Goal: Information Seeking & Learning: Learn about a topic

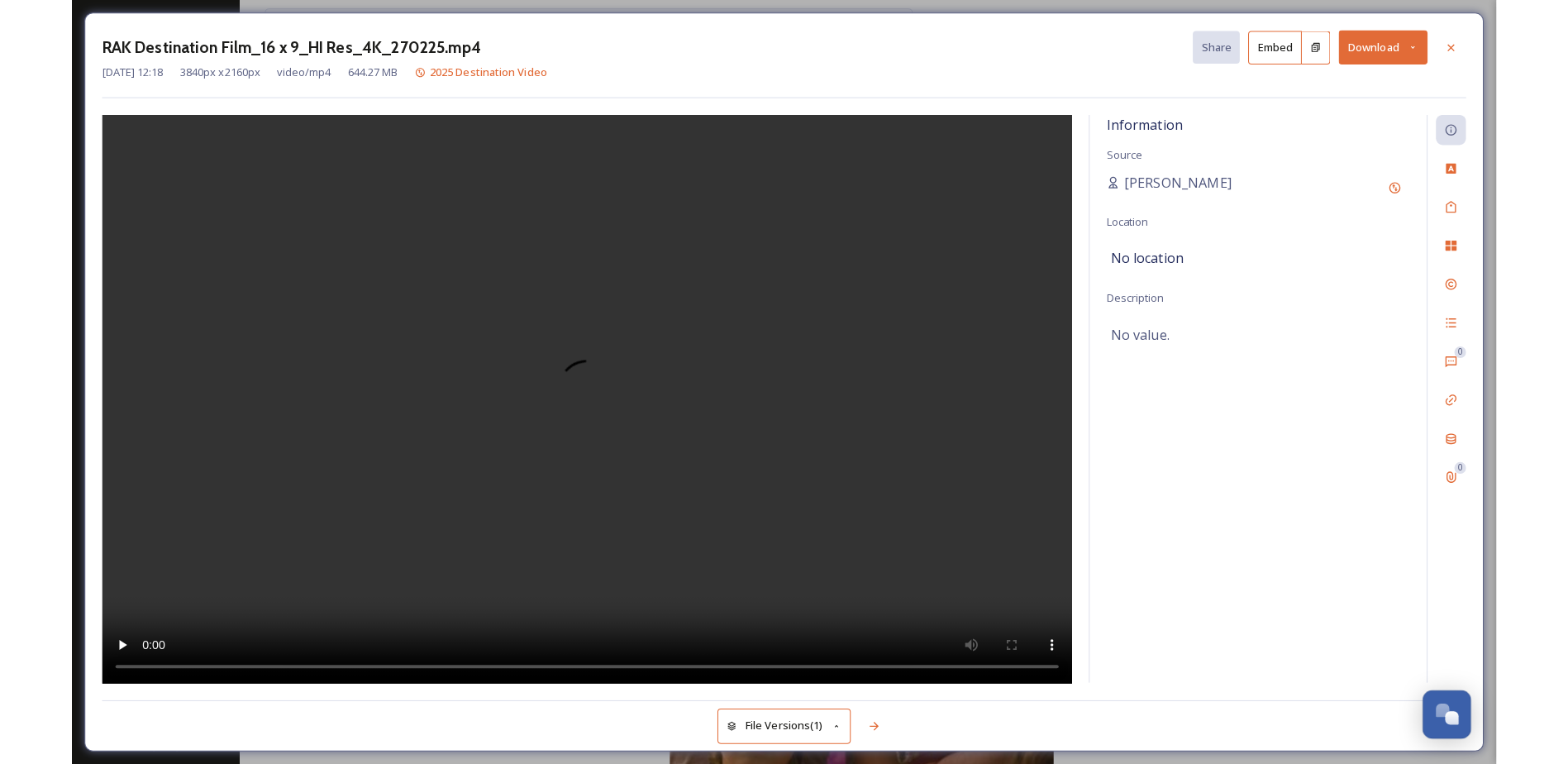
scroll to position [331, 0]
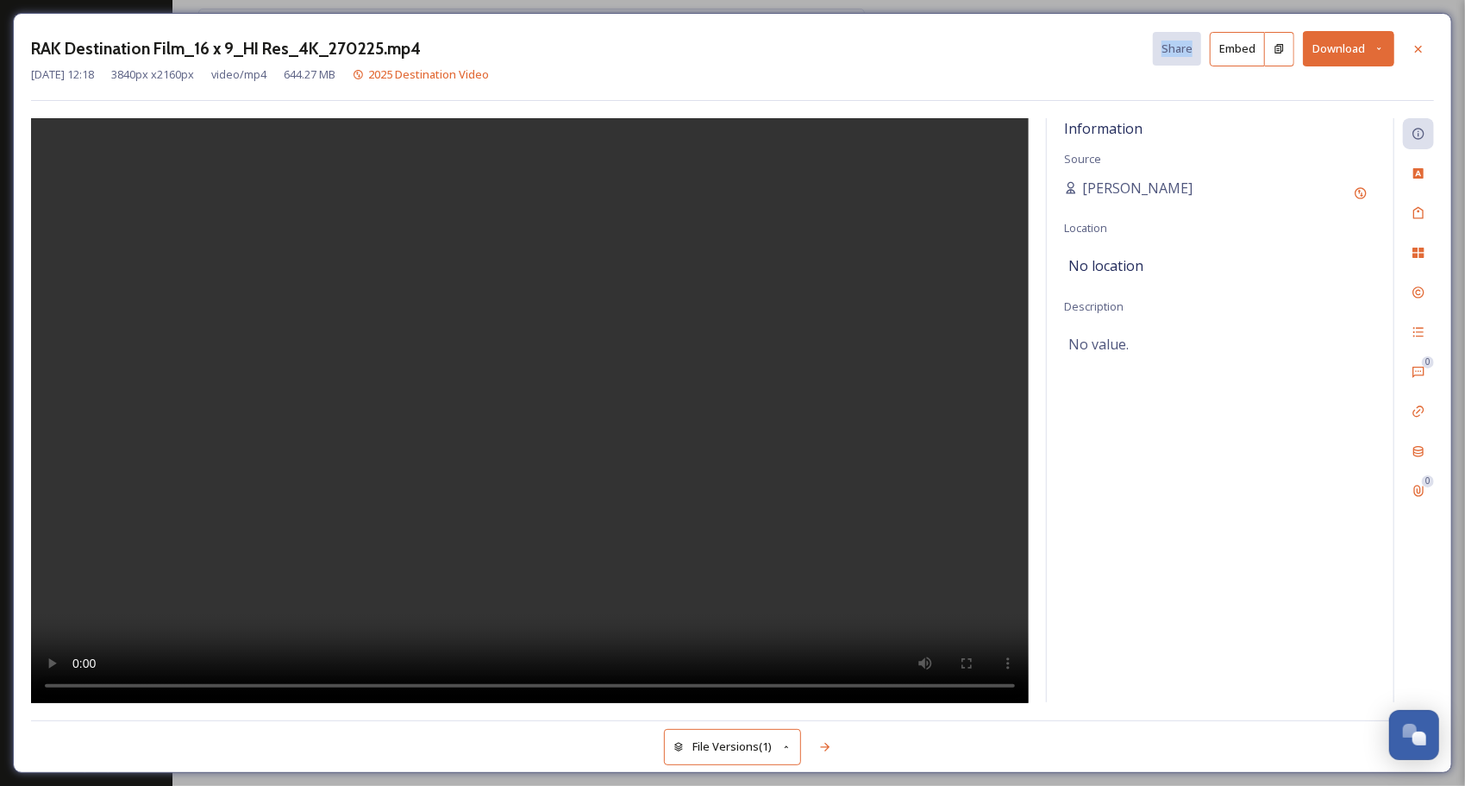
click at [1191, 55] on div "RAK Destination Film_16 x 9_HI Res_4K_270225.mp4 Share Embed Download" at bounding box center [732, 48] width 1403 height 35
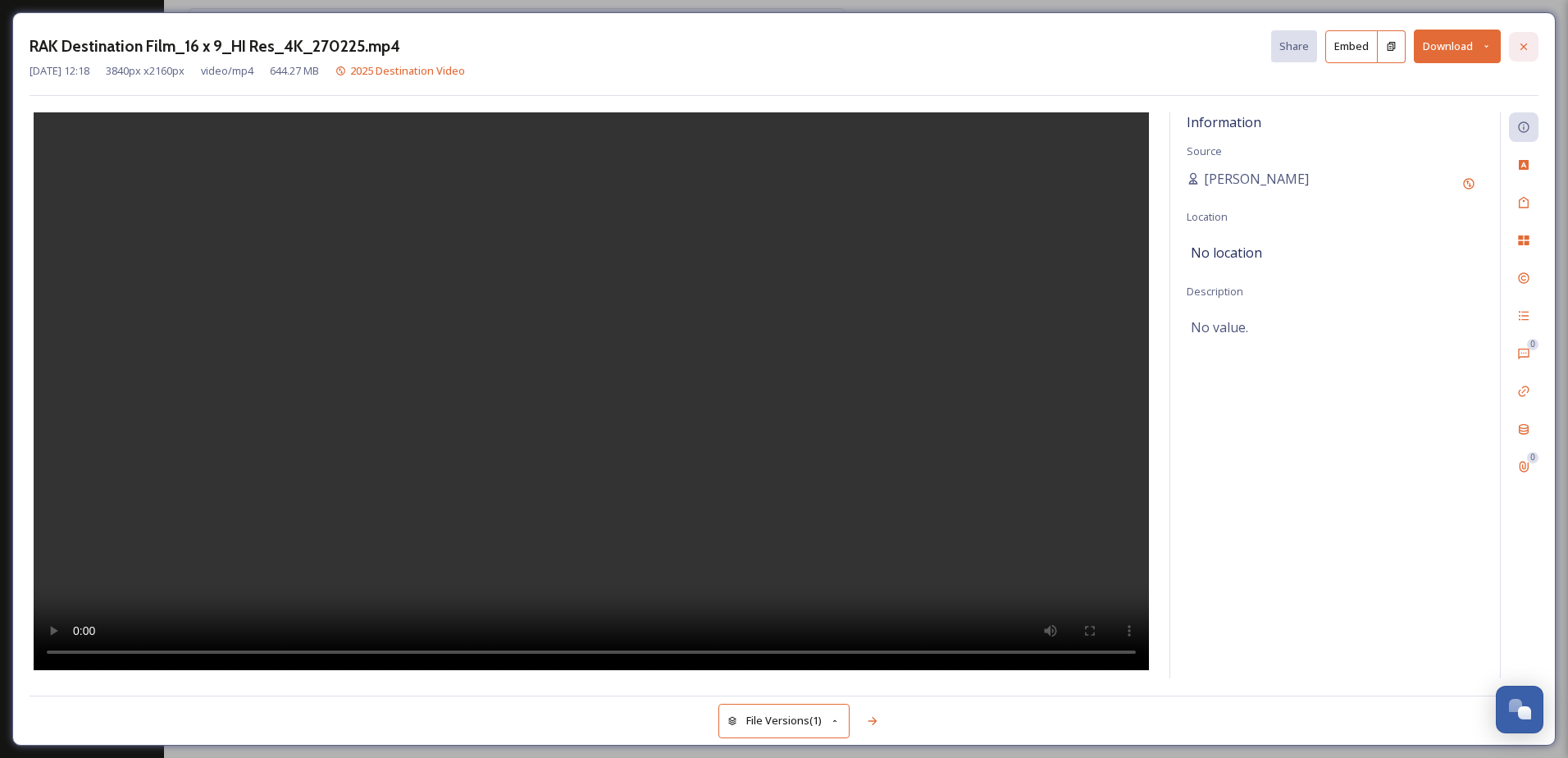
click at [1393, 48] on icon at bounding box center [1524, 47] width 13 height 13
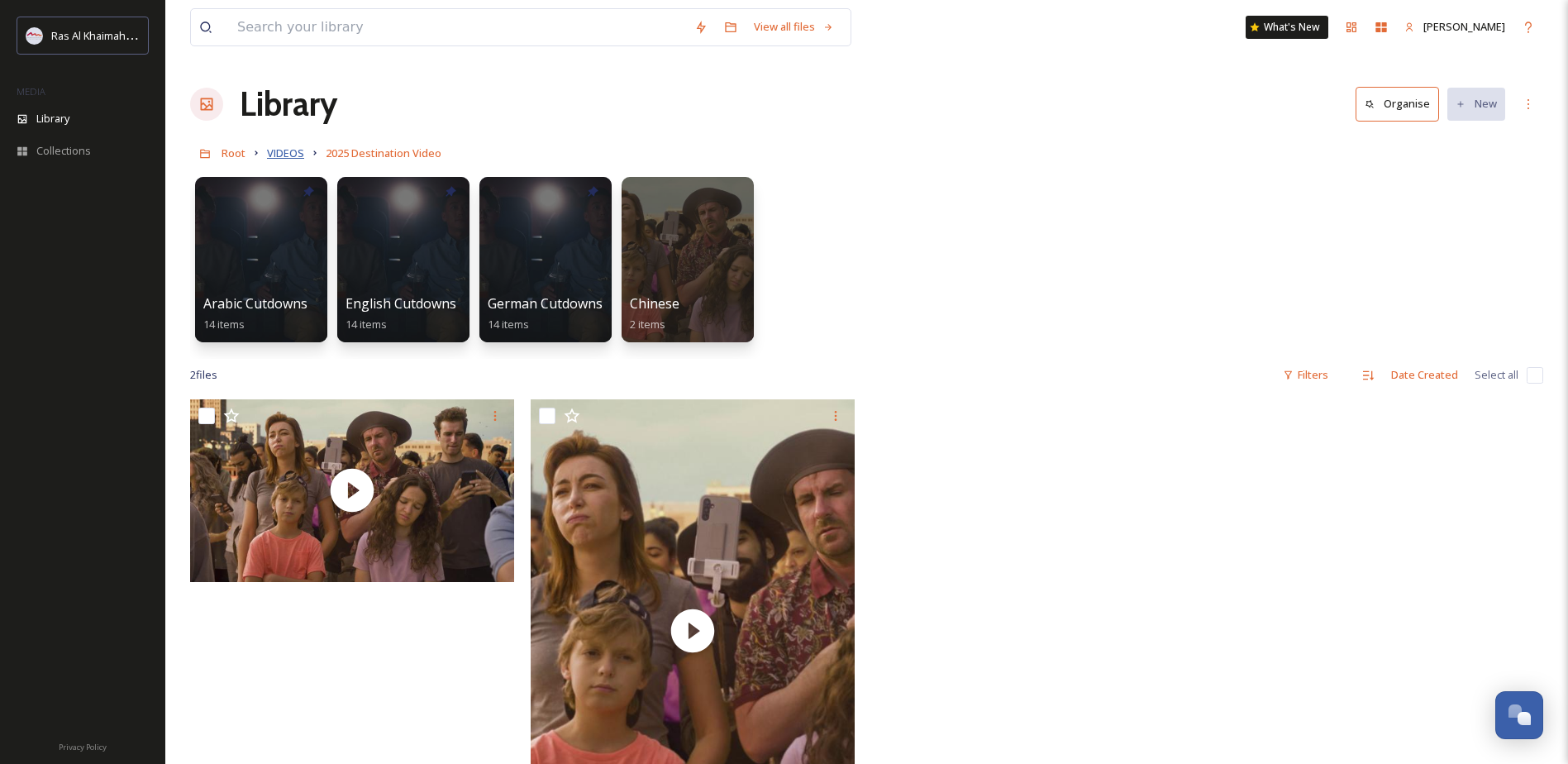
click at [286, 153] on span "VIDEOS" at bounding box center [286, 153] width 37 height 15
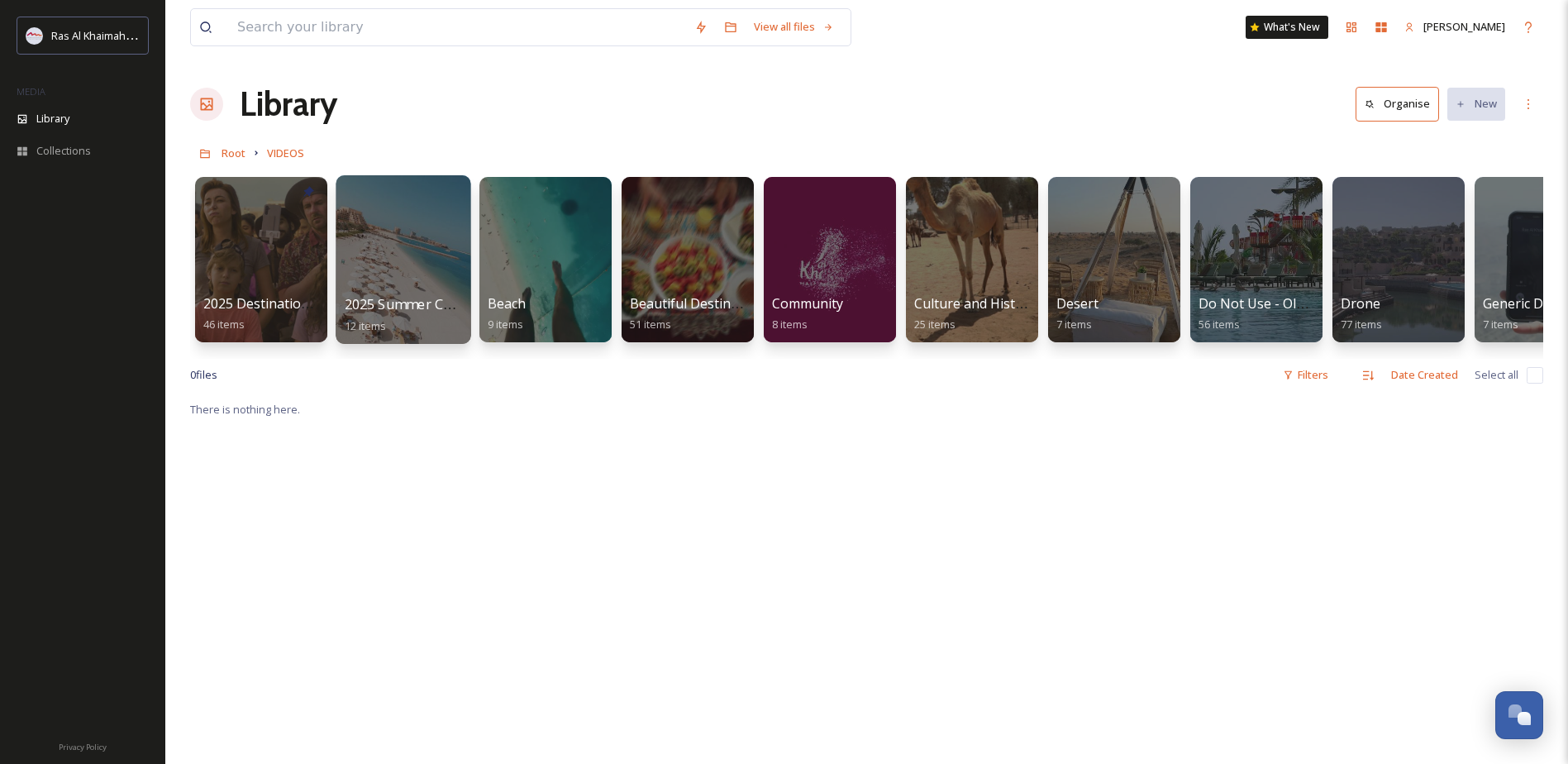
click at [400, 270] on div at bounding box center [403, 260] width 135 height 169
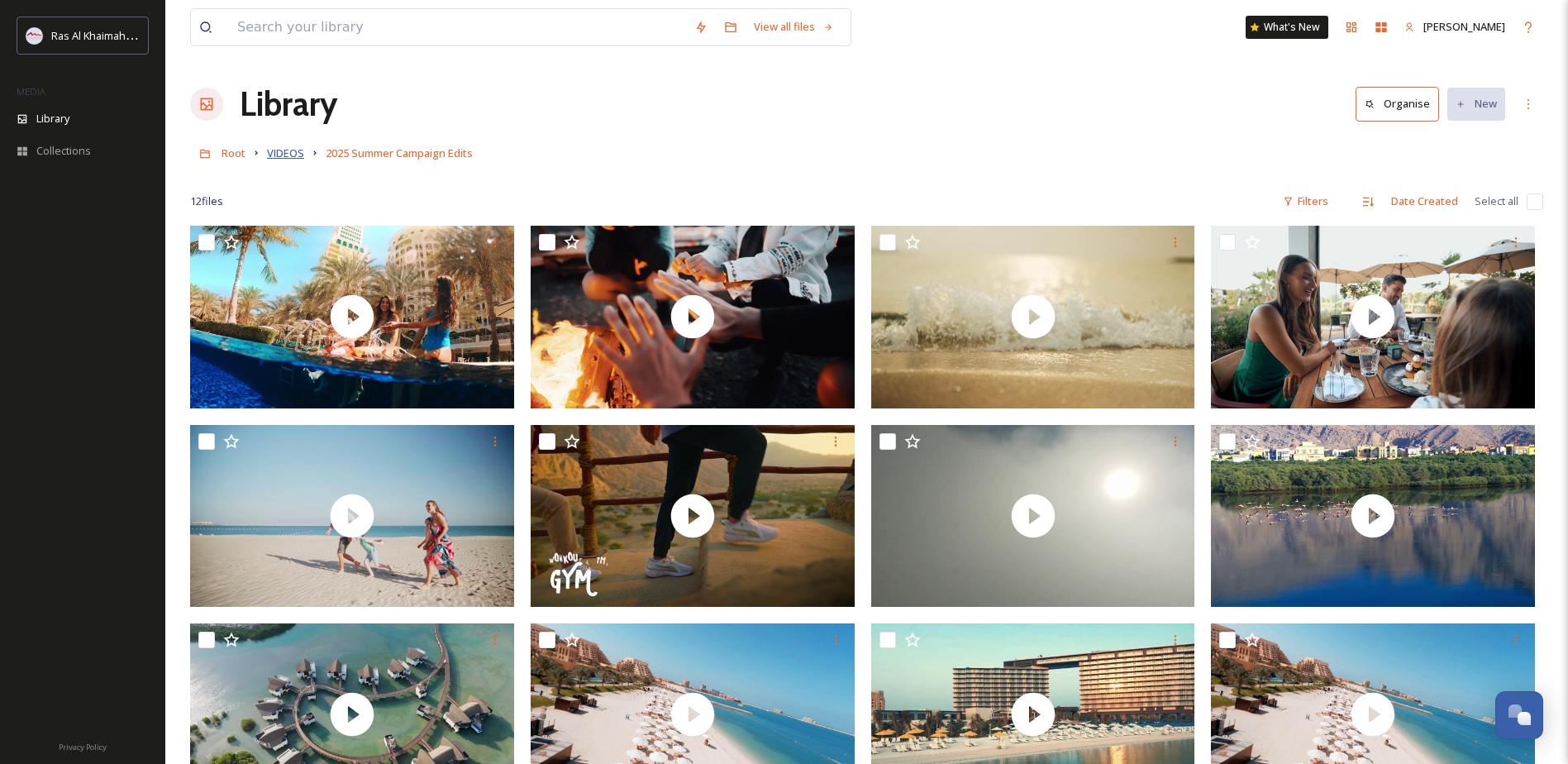
click at [275, 156] on span "VIDEOS" at bounding box center [286, 153] width 37 height 15
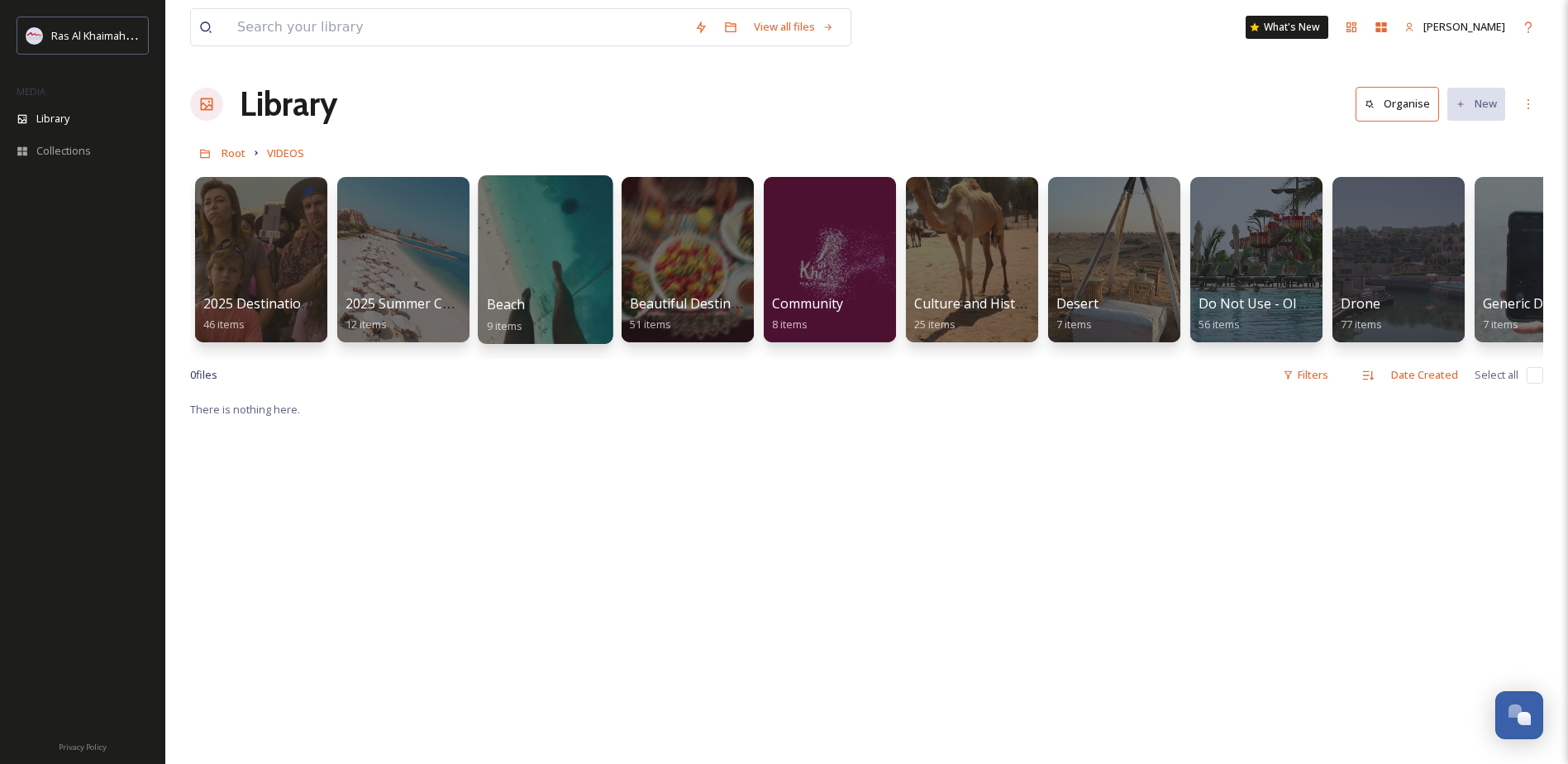
click at [544, 281] on div at bounding box center [545, 260] width 135 height 169
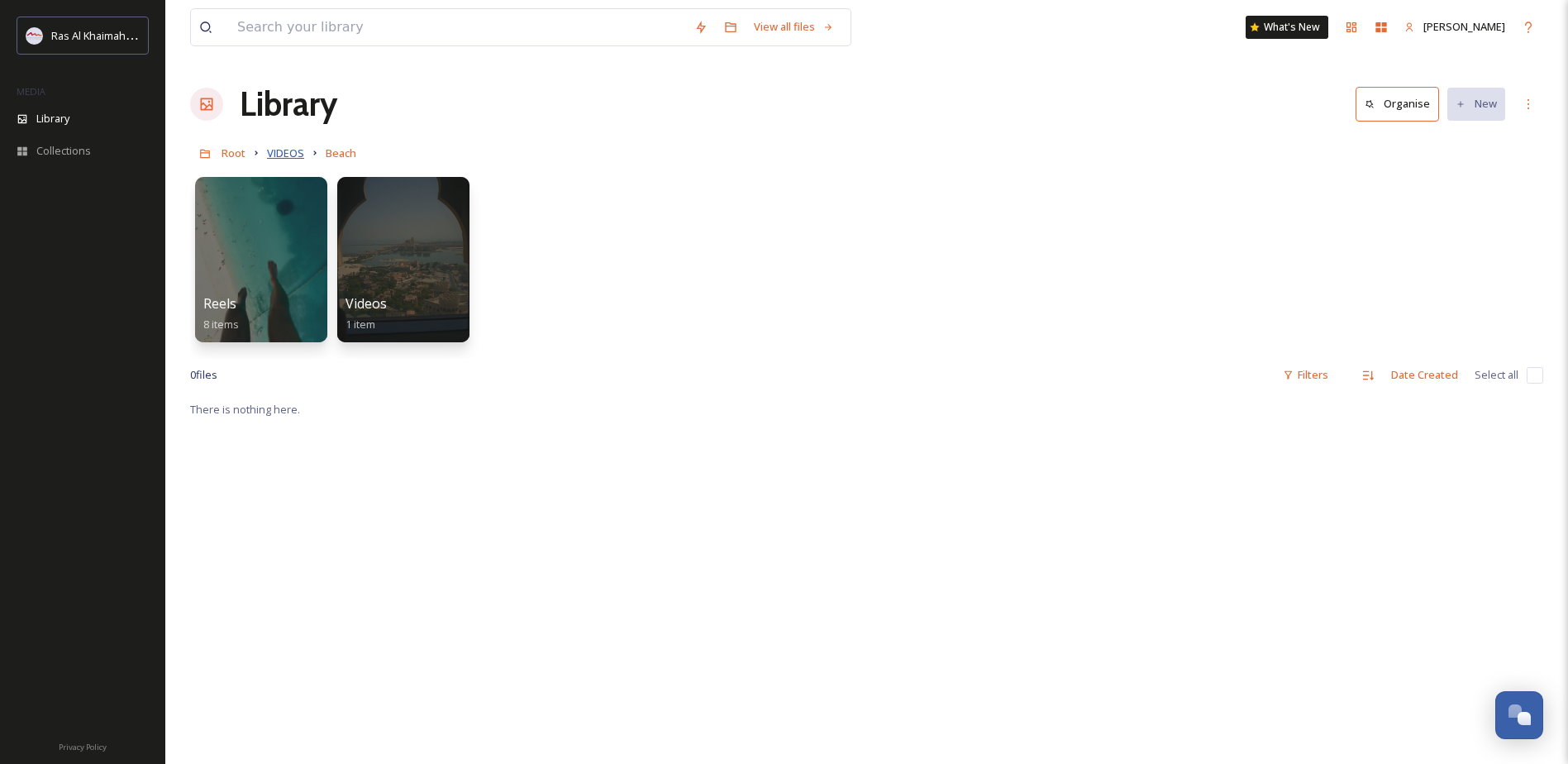
click at [280, 152] on span "VIDEOS" at bounding box center [286, 153] width 37 height 15
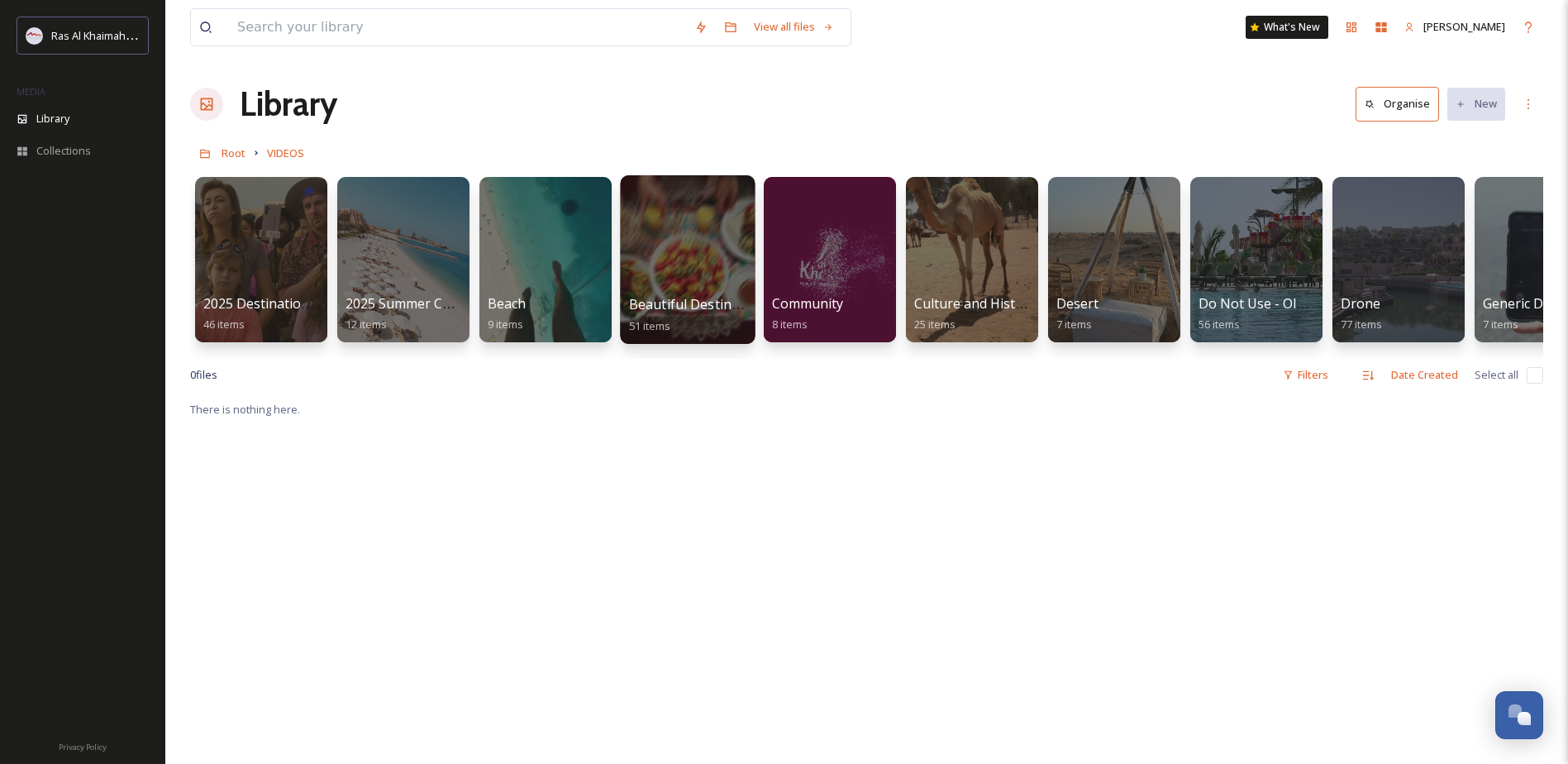
click at [651, 279] on div at bounding box center [687, 260] width 135 height 169
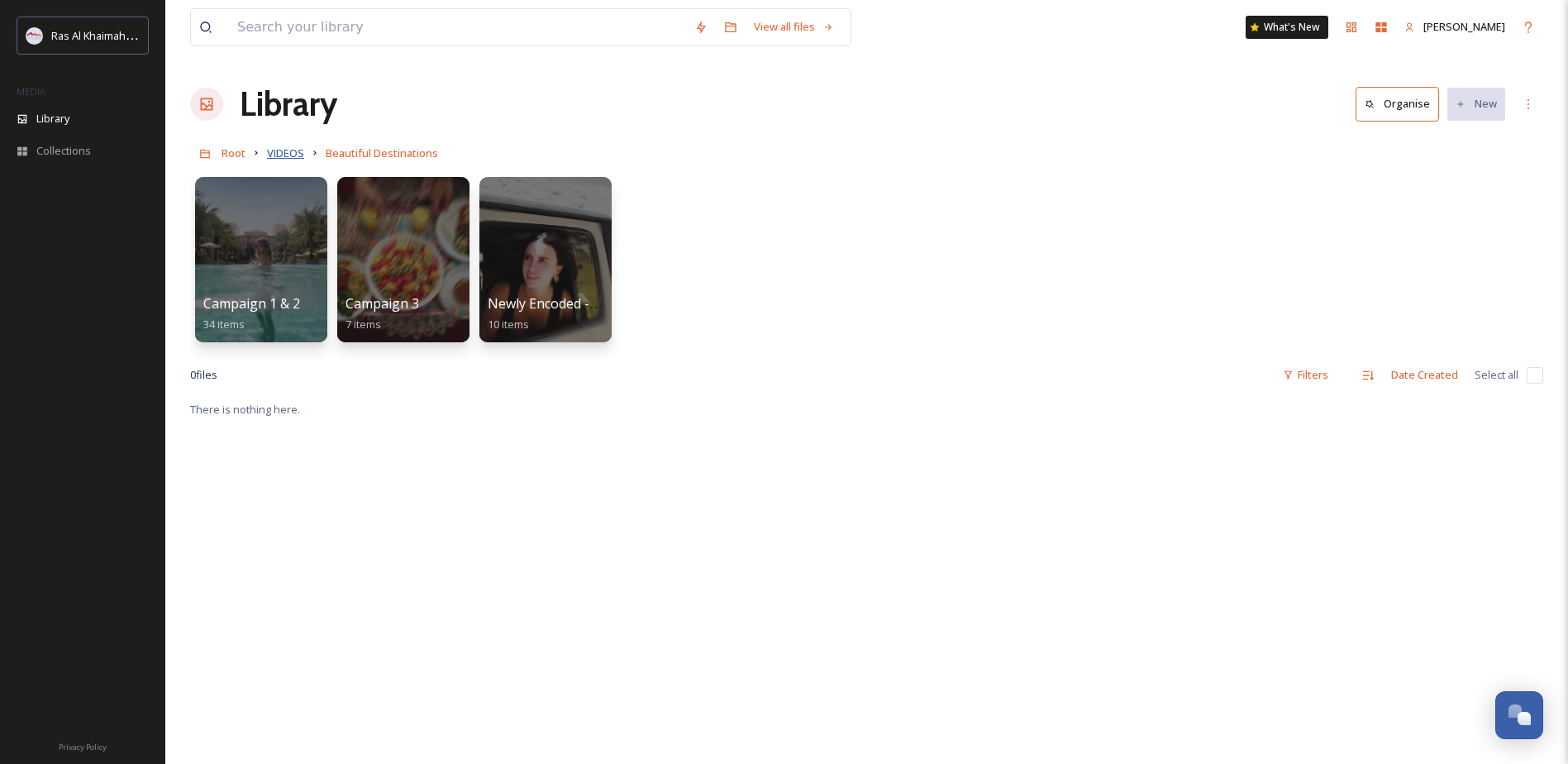
click at [288, 157] on span "VIDEOS" at bounding box center [286, 153] width 37 height 15
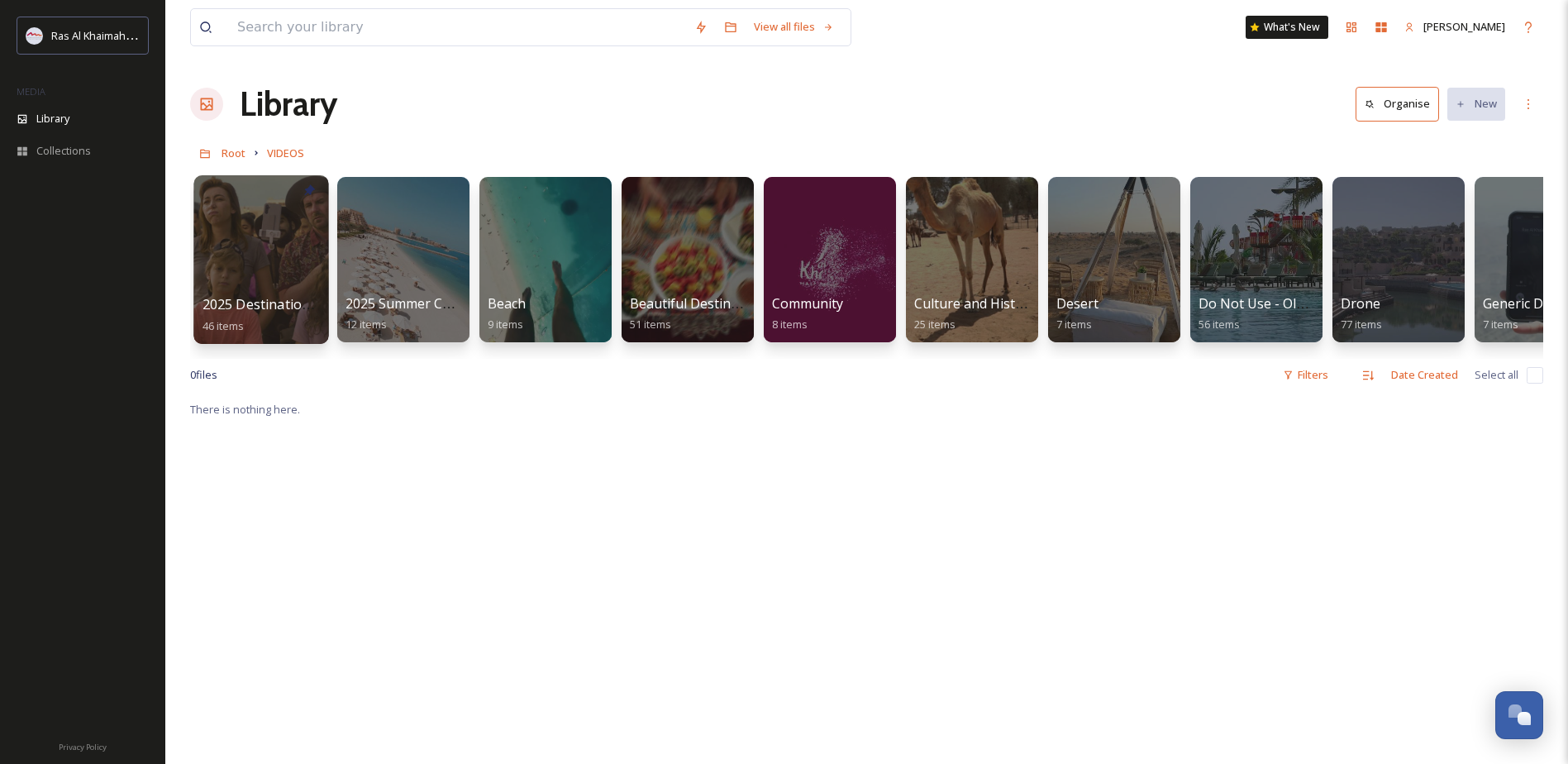
click at [252, 275] on div at bounding box center [261, 260] width 135 height 169
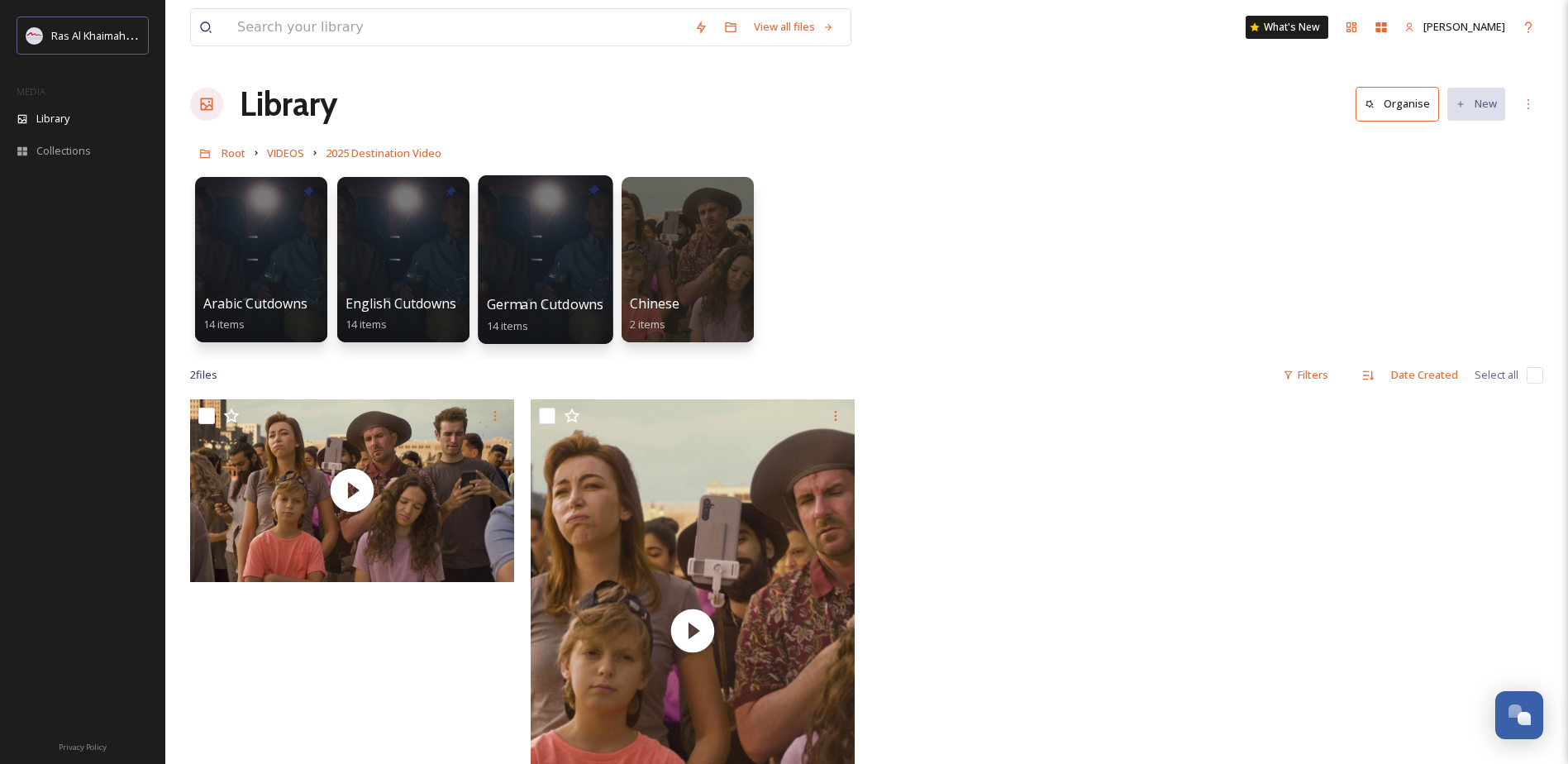
click at [529, 250] on div at bounding box center [545, 260] width 135 height 169
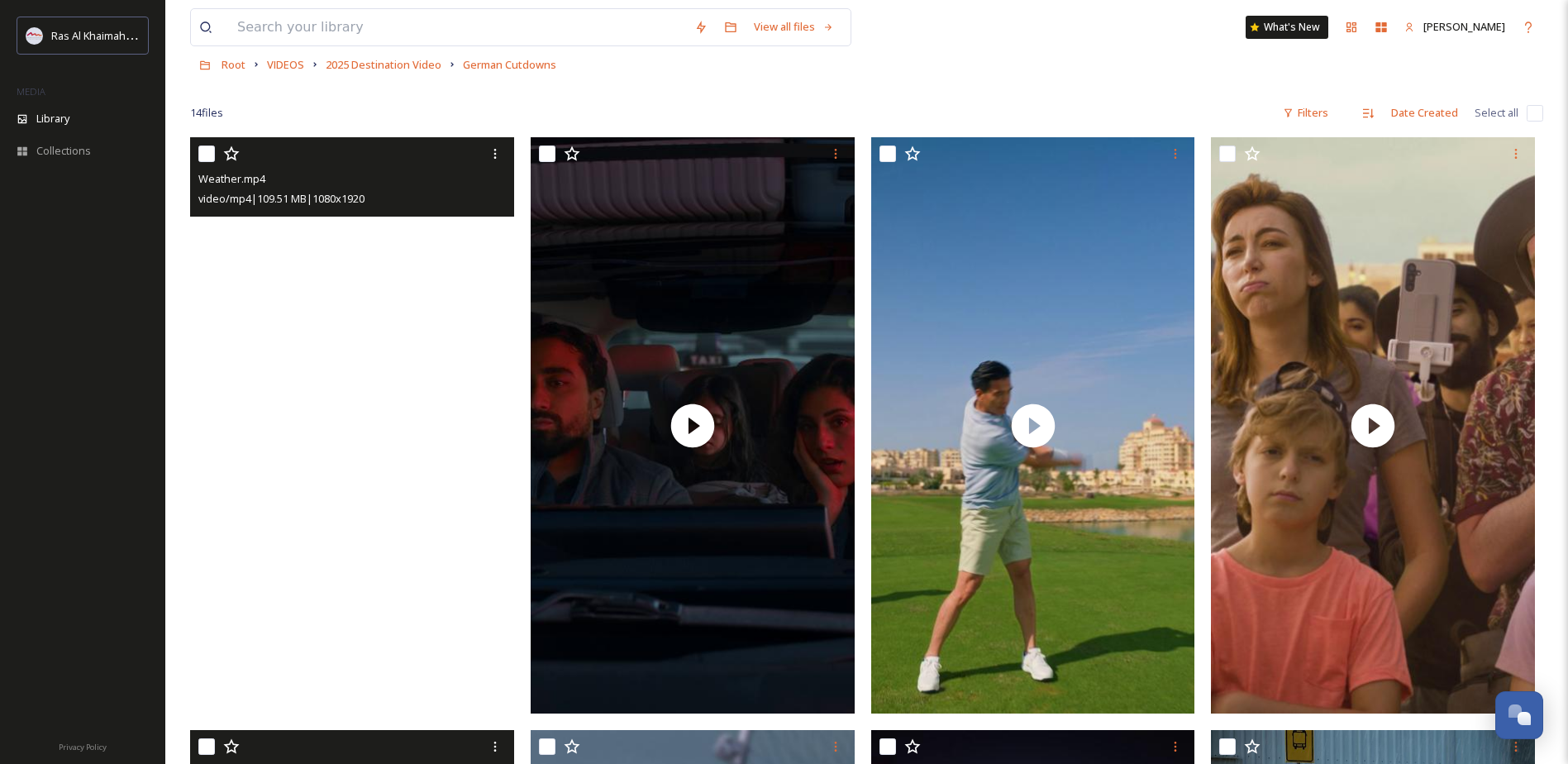
scroll to position [82, 0]
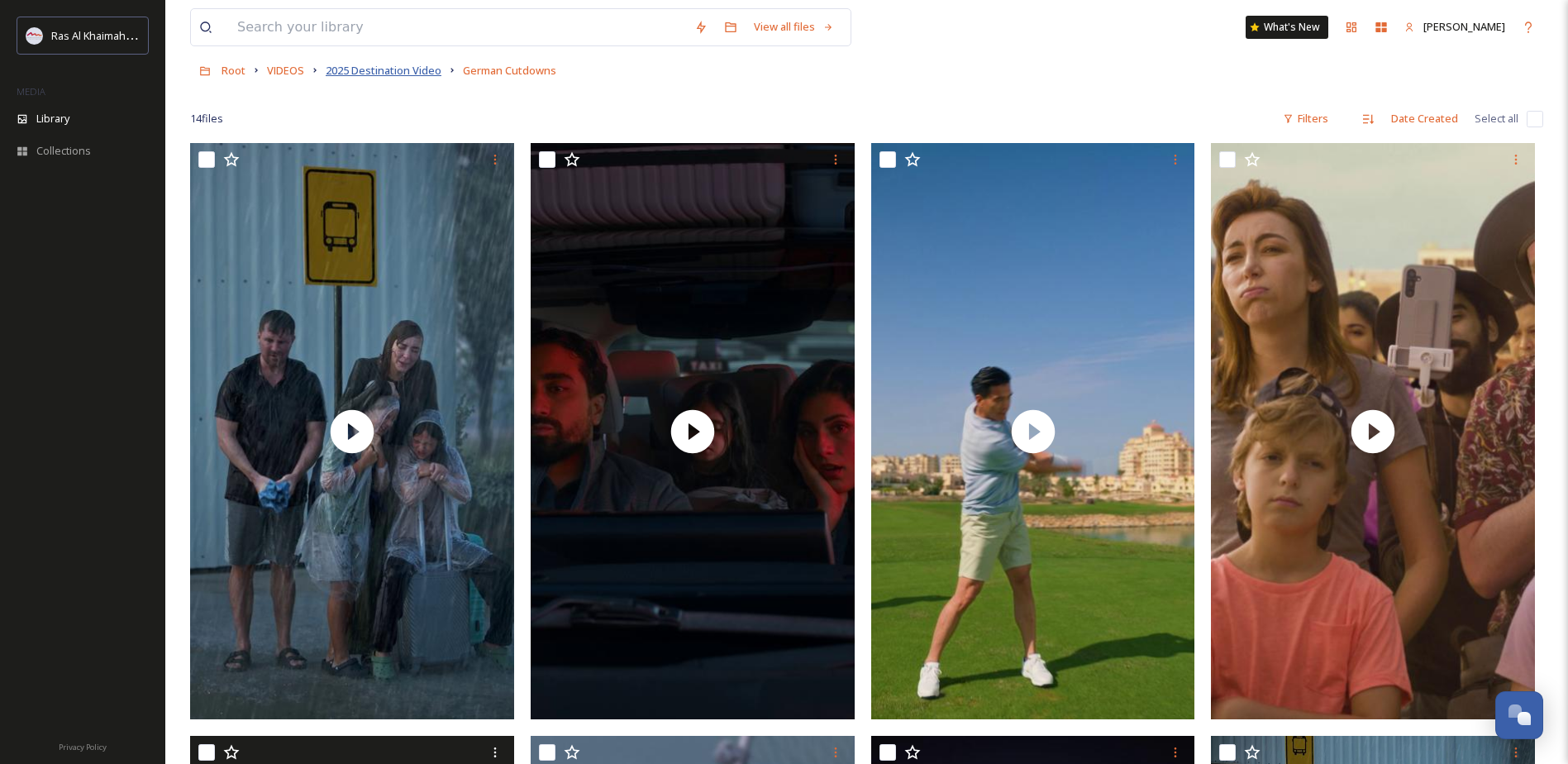
click at [406, 73] on span "2025 Destination Video" at bounding box center [383, 71] width 116 height 15
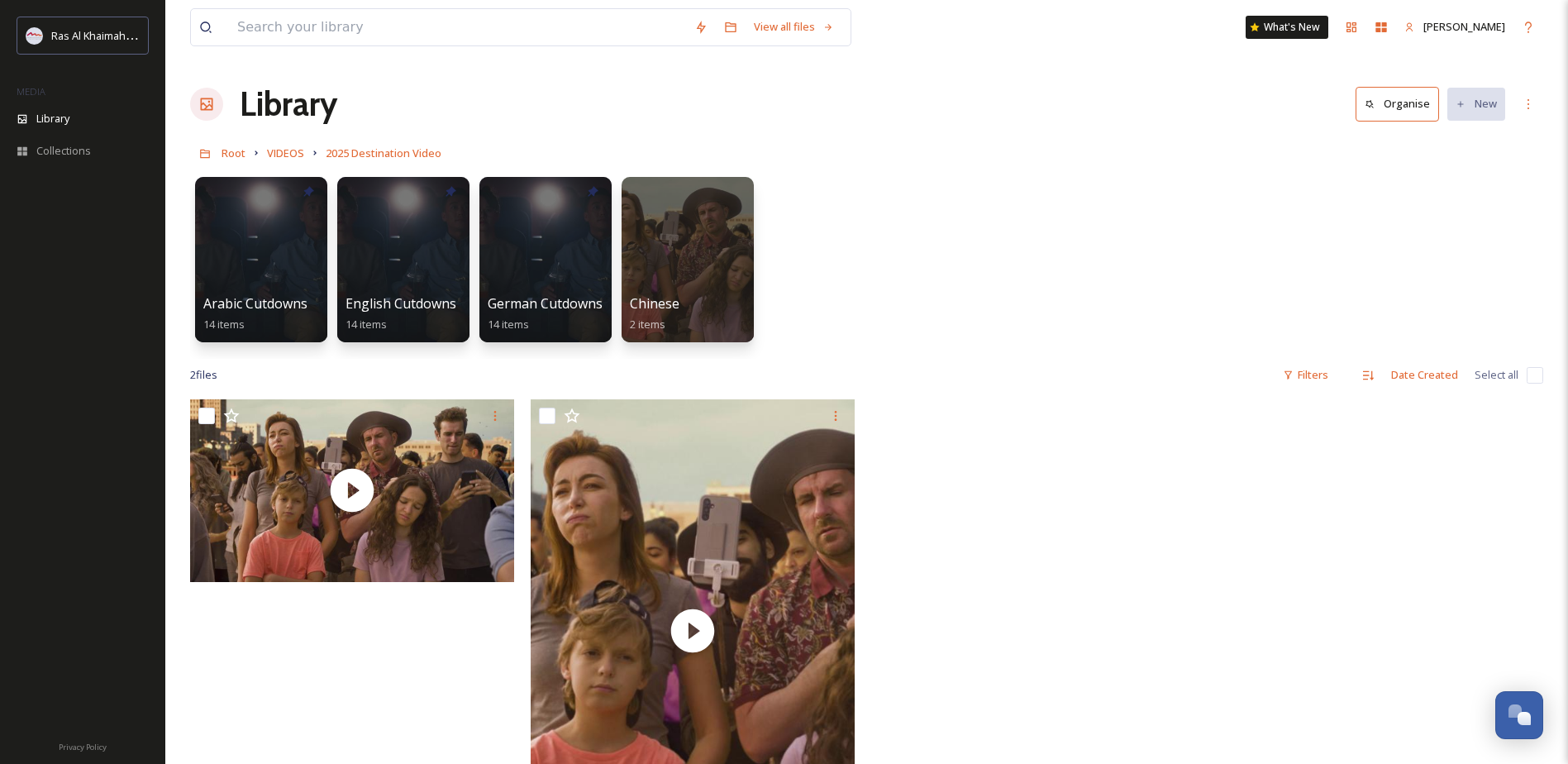
scroll to position [82, 0]
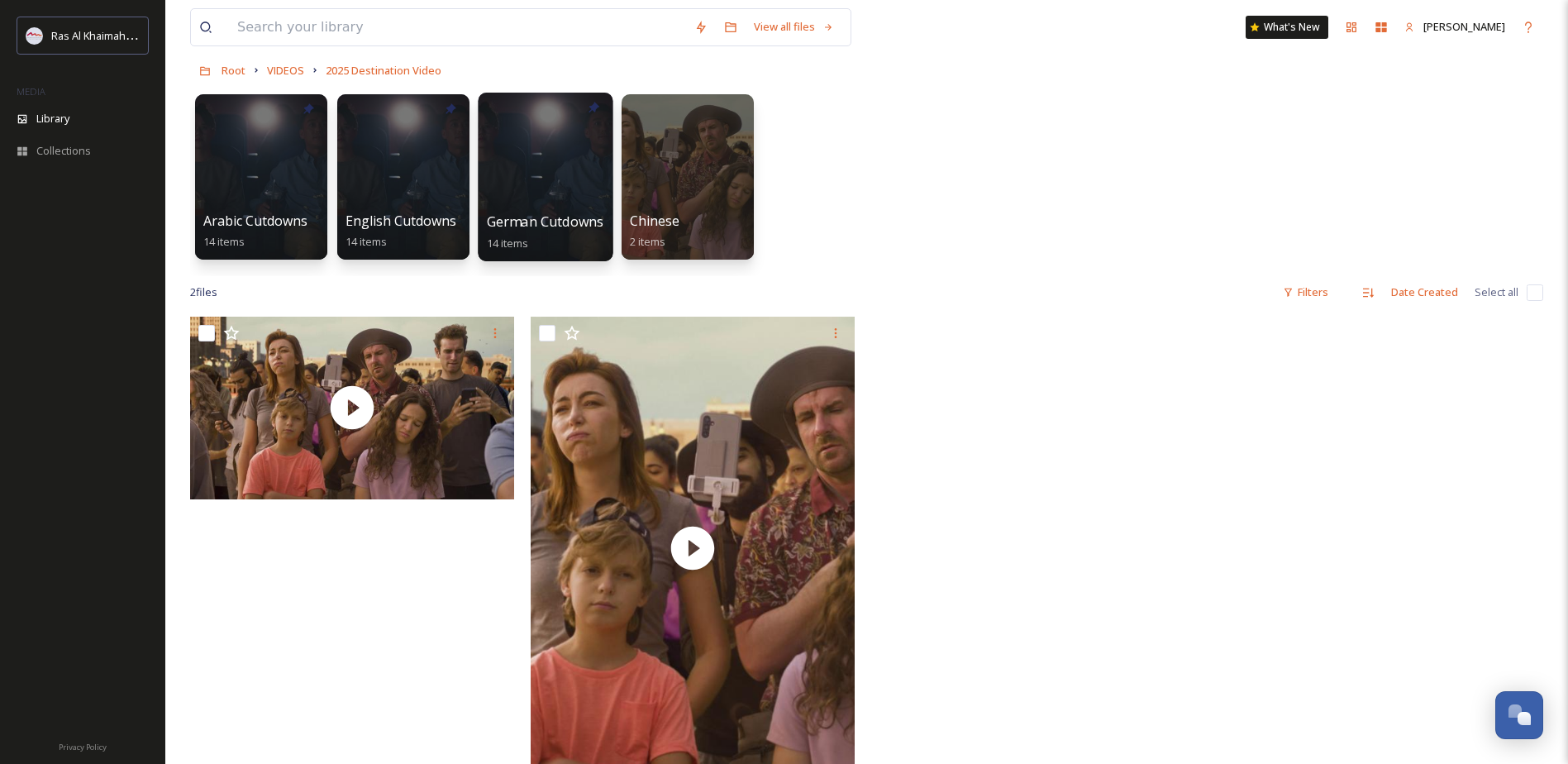
click at [529, 130] on div at bounding box center [545, 177] width 135 height 169
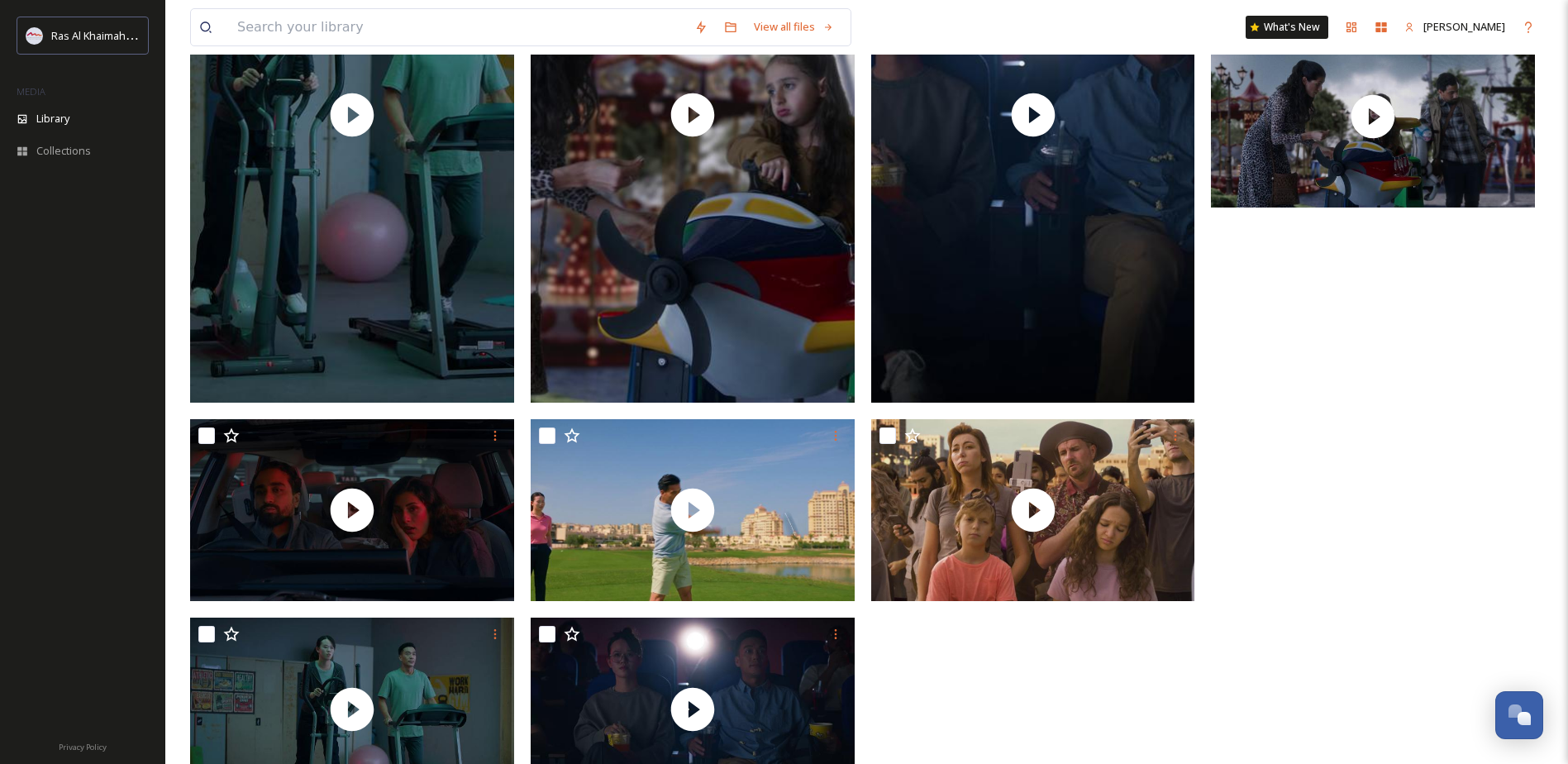
scroll to position [1056, 0]
